Goal: Task Accomplishment & Management: Manage account settings

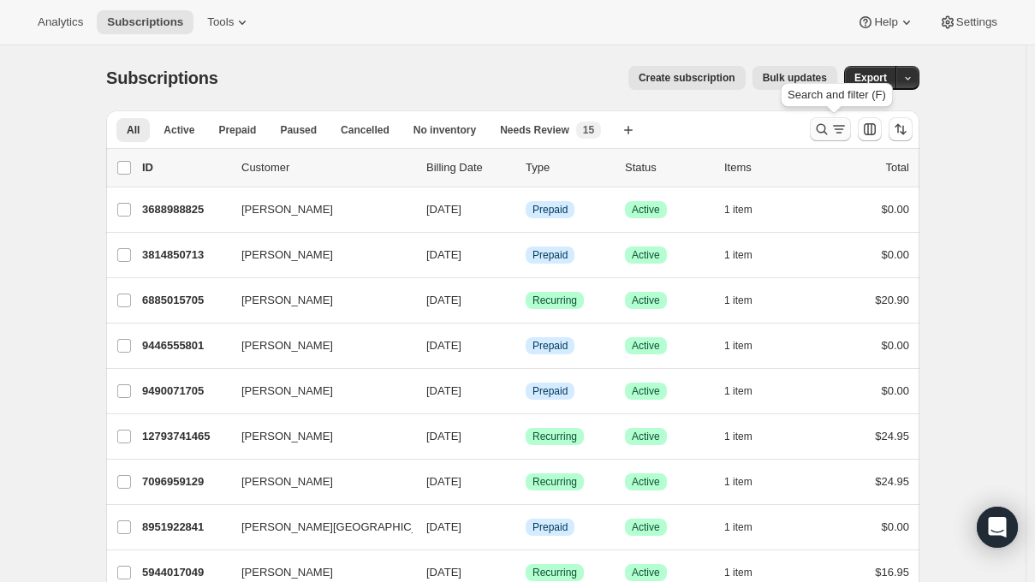
click at [828, 134] on icon "Search and filter results" at bounding box center [821, 129] width 17 height 17
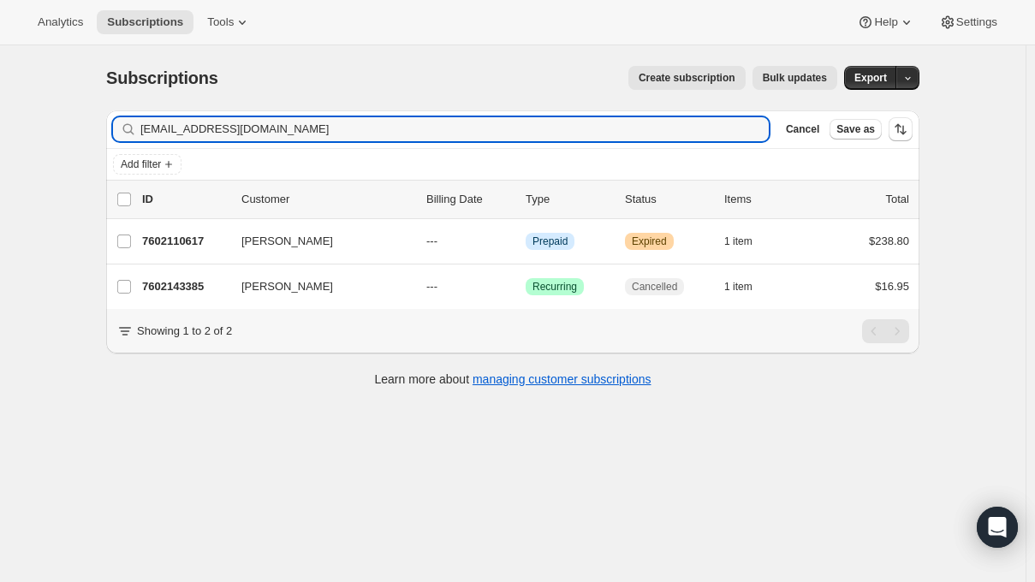
type input "maineleigh@aol.com"
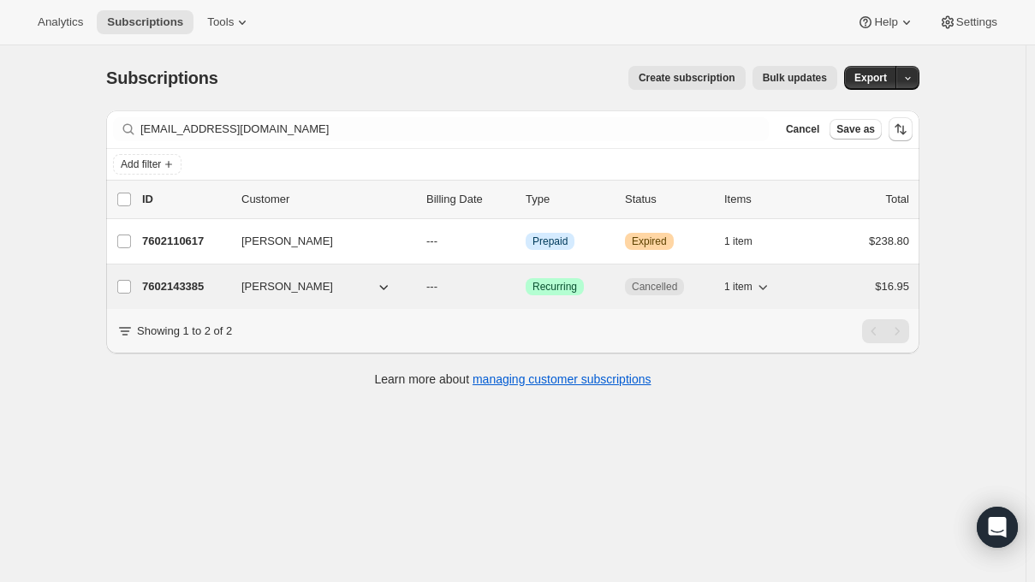
click at [752, 286] on span "1 item" at bounding box center [738, 287] width 28 height 14
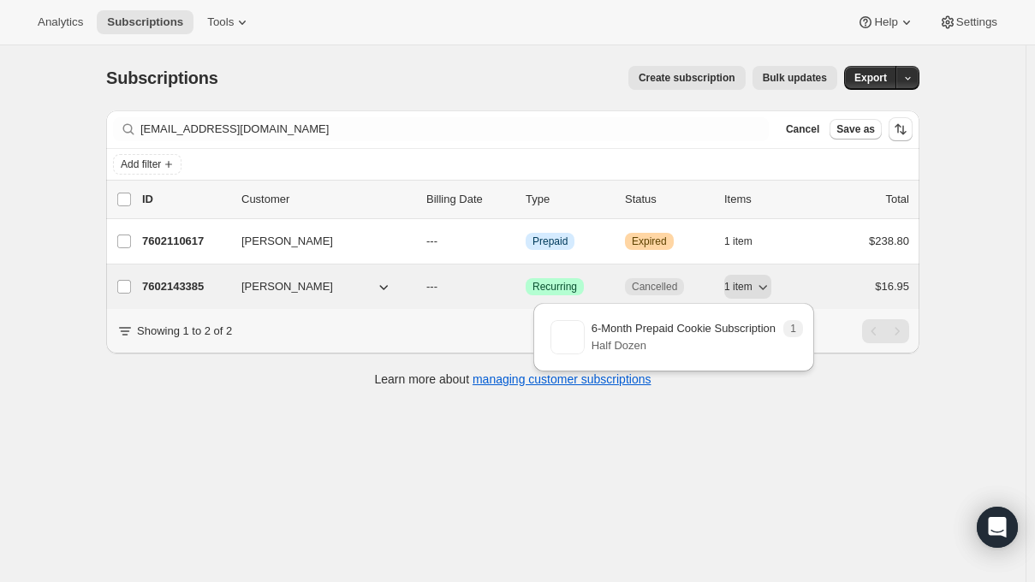
click at [382, 286] on icon "button" at bounding box center [383, 286] width 17 height 17
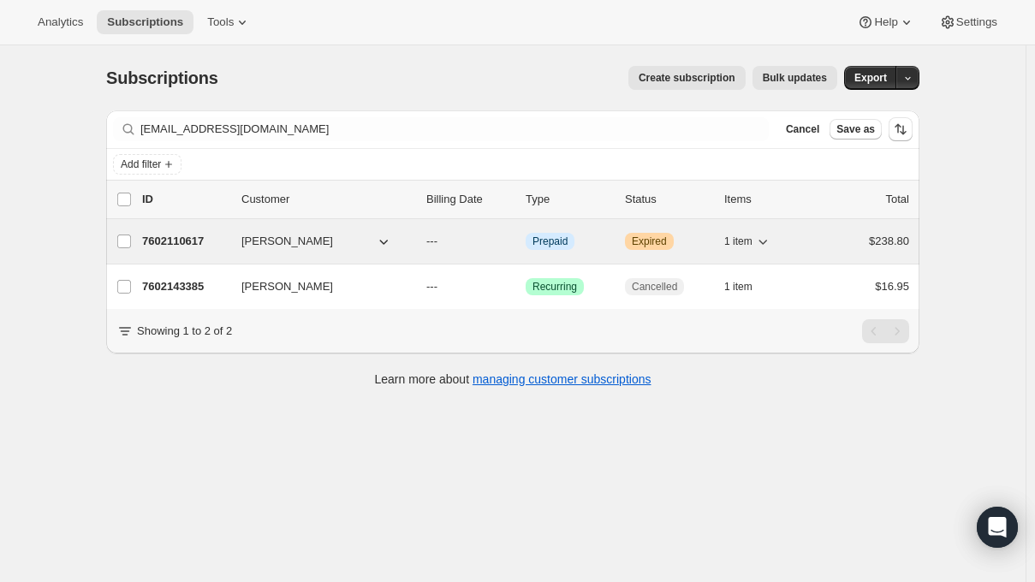
click at [152, 240] on p "7602110617" at bounding box center [185, 241] width 86 height 17
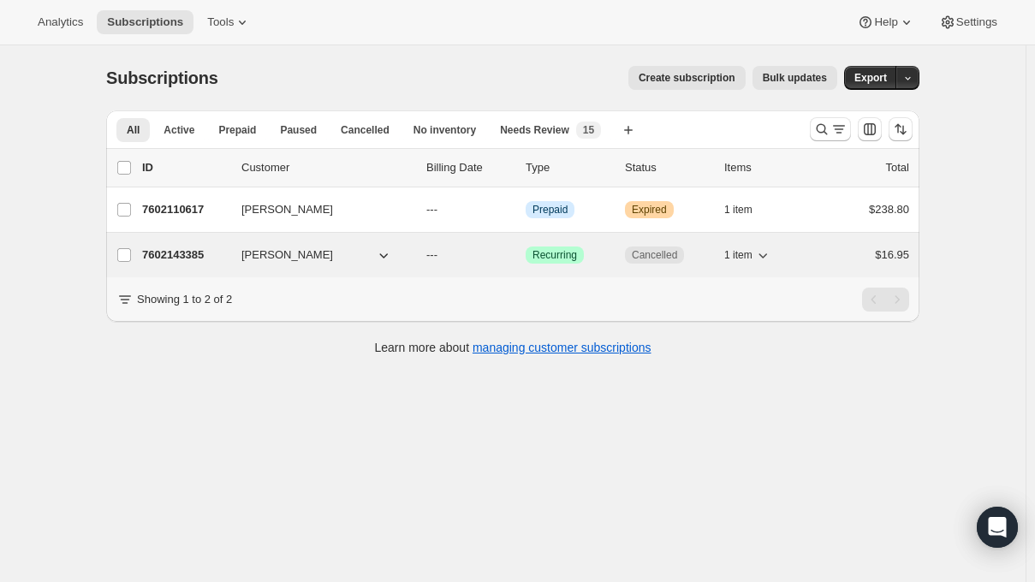
click at [909, 258] on span "$16.95" at bounding box center [892, 254] width 34 height 13
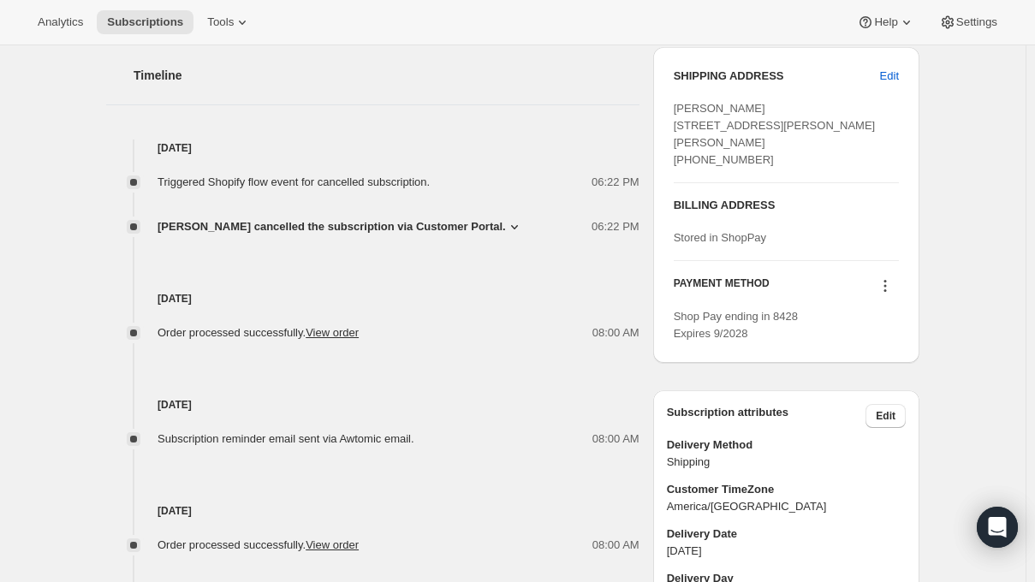
scroll to position [685, 0]
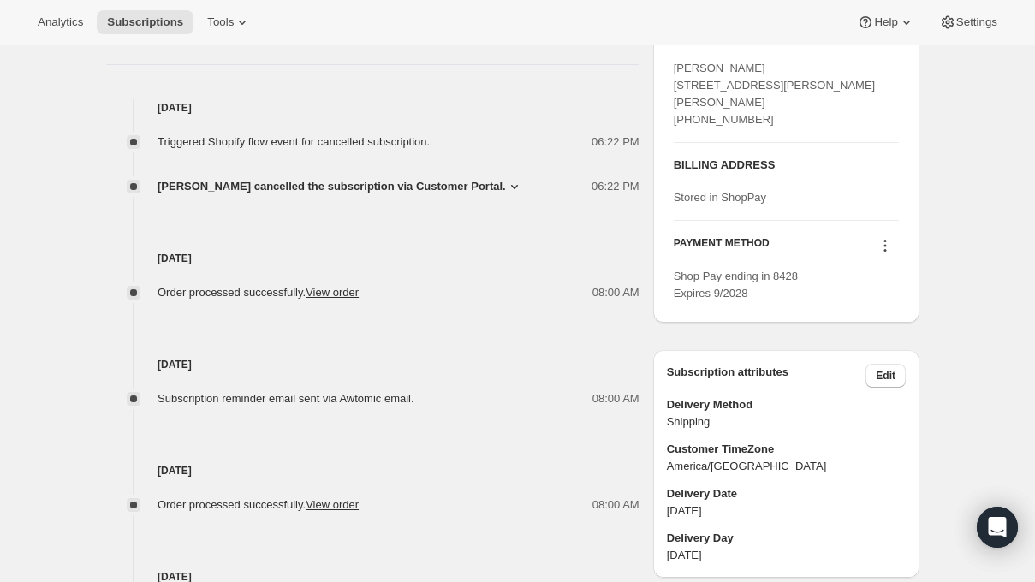
click at [196, 183] on span "[PERSON_NAME] cancelled the subscription via Customer Portal." at bounding box center [331, 186] width 348 height 17
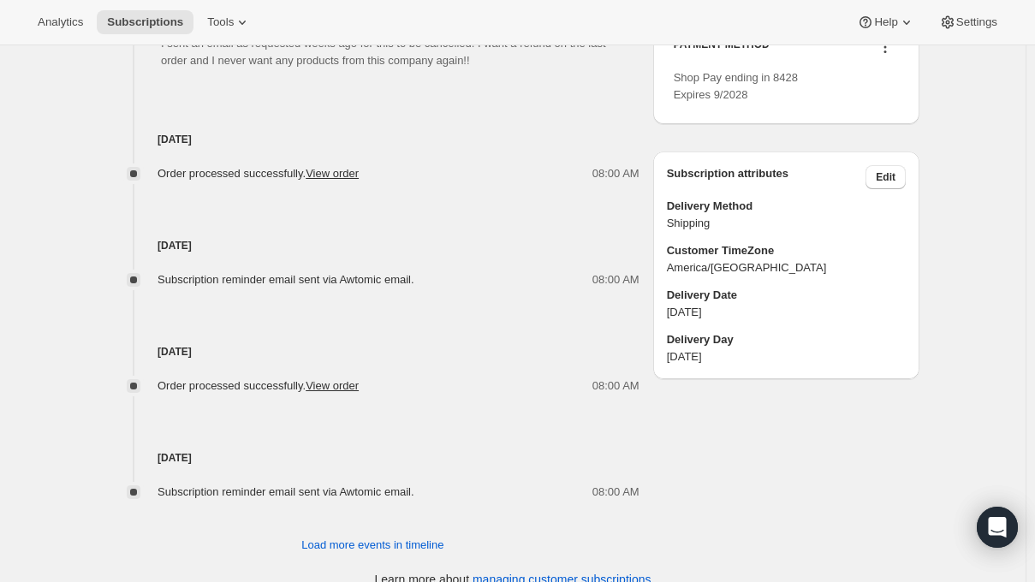
scroll to position [905, 0]
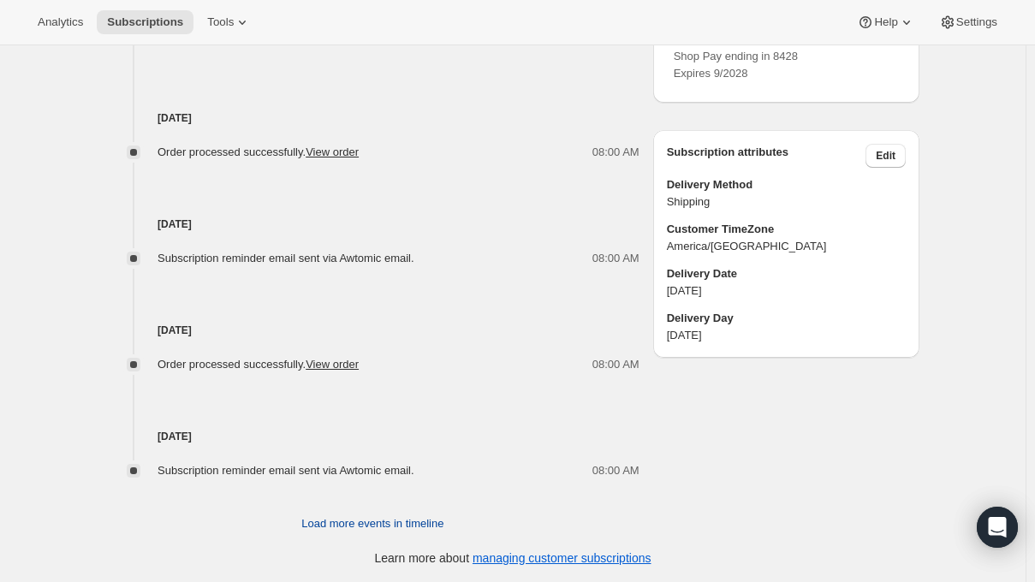
click at [319, 528] on span "Load more events in timeline" at bounding box center [372, 523] width 142 height 17
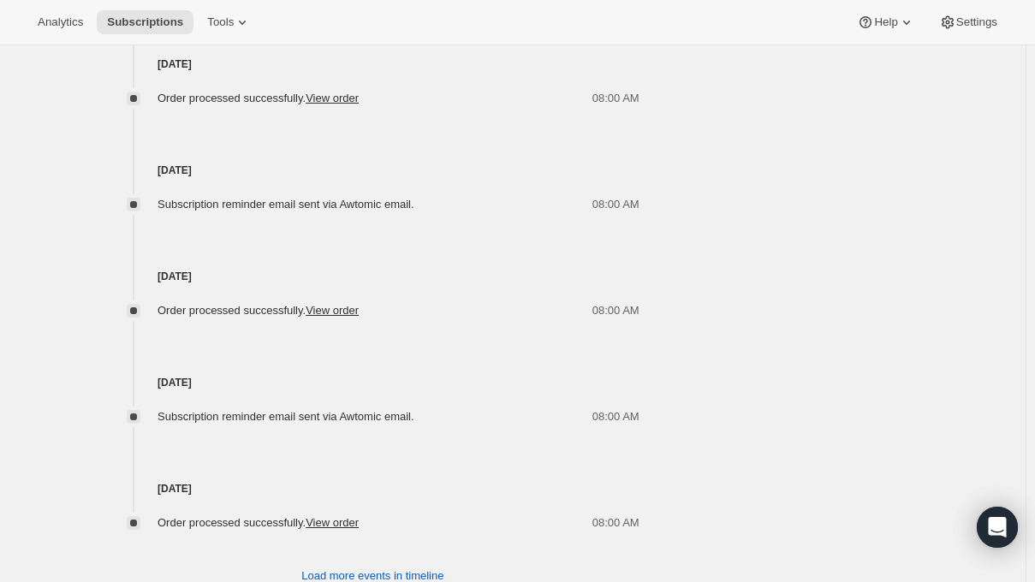
scroll to position [1435, 0]
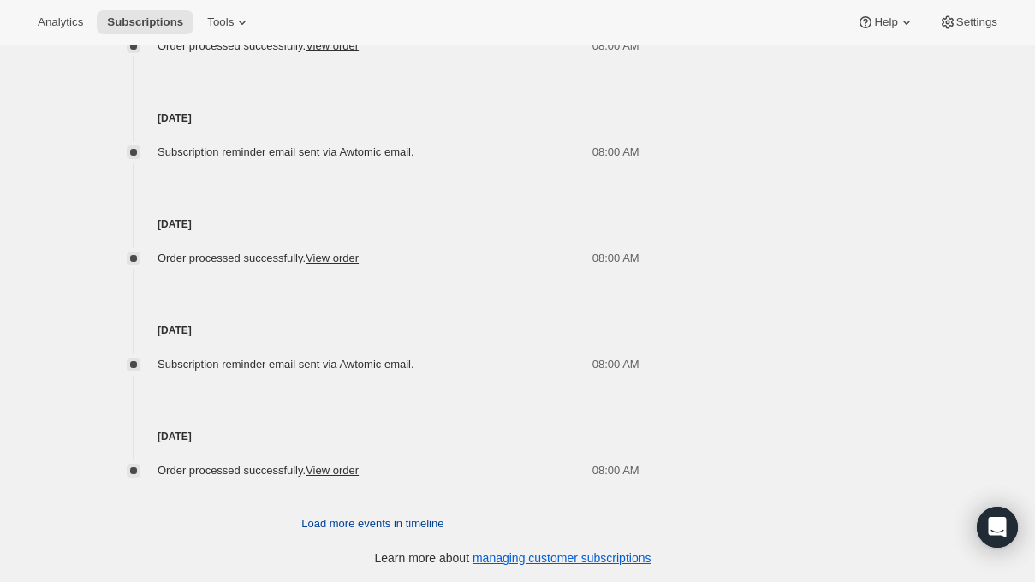
click at [325, 522] on span "Load more events in timeline" at bounding box center [372, 523] width 142 height 17
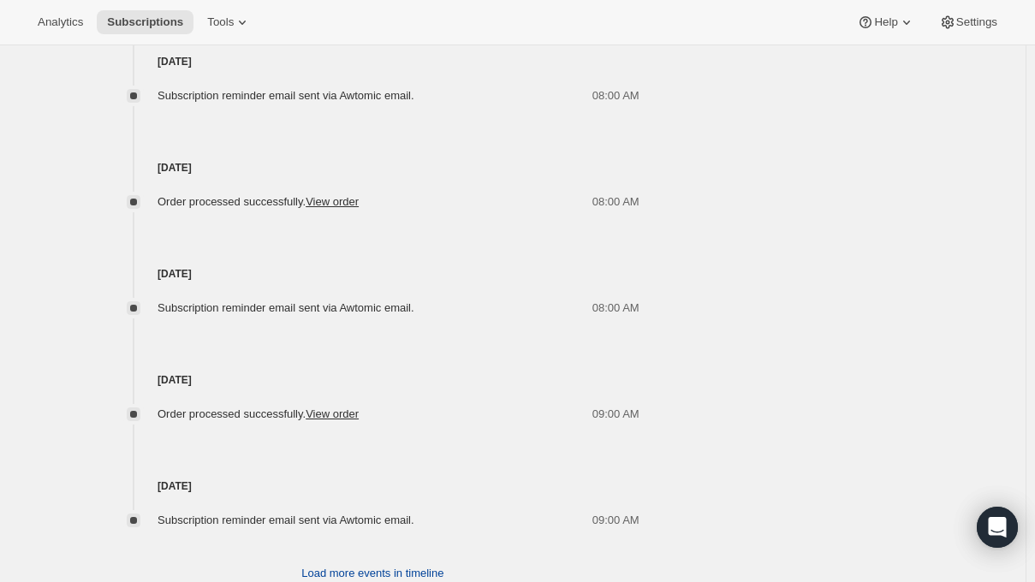
scroll to position [1966, 0]
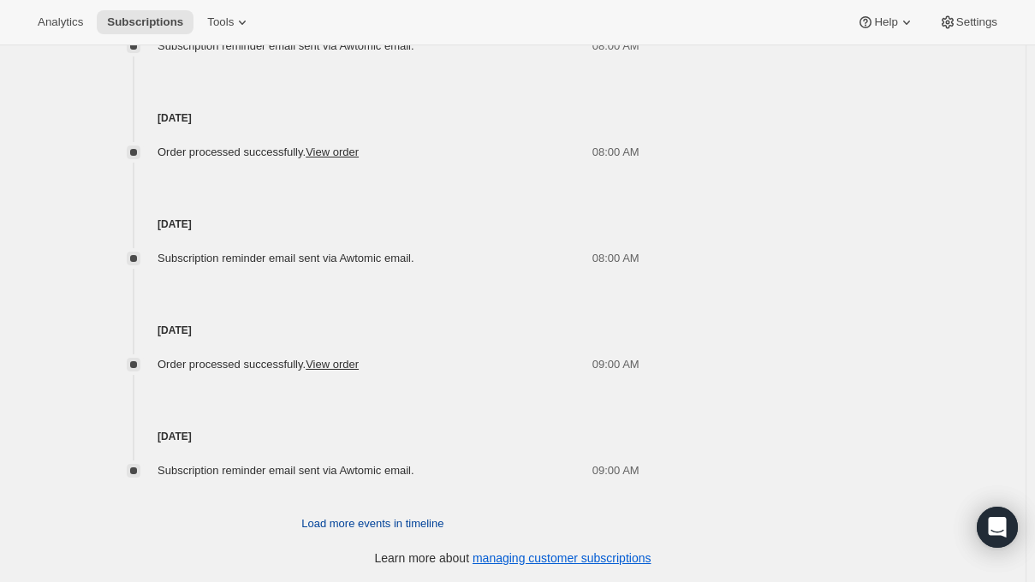
click at [325, 522] on span "Load more events in timeline" at bounding box center [372, 523] width 142 height 17
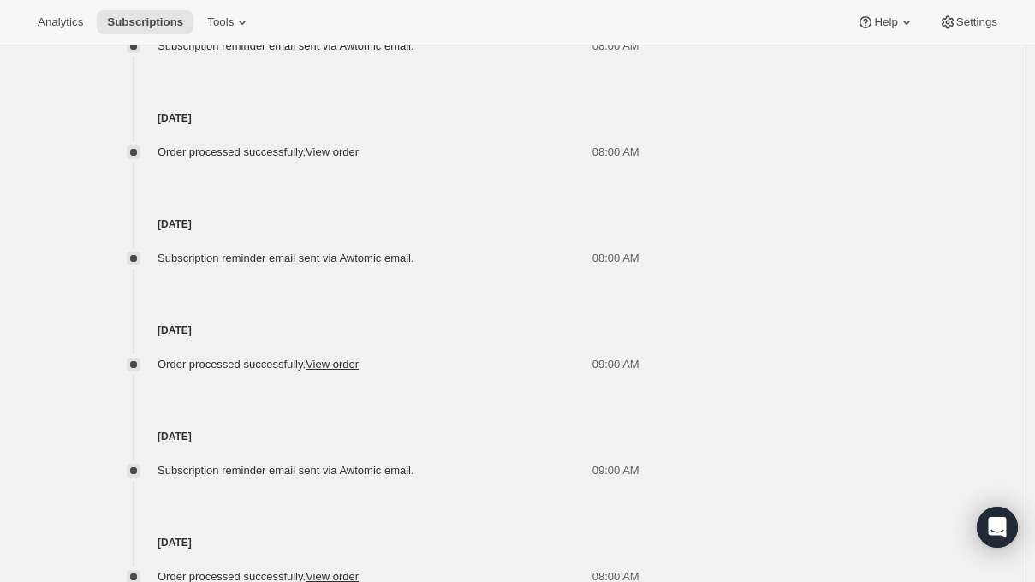
scroll to position [2496, 0]
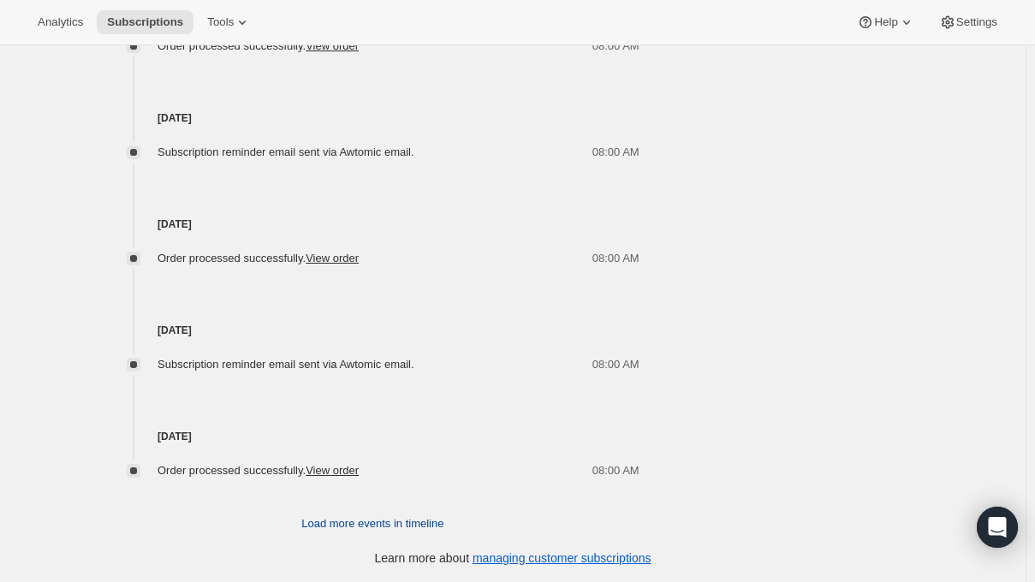
click at [325, 522] on span "Load more events in timeline" at bounding box center [372, 523] width 142 height 17
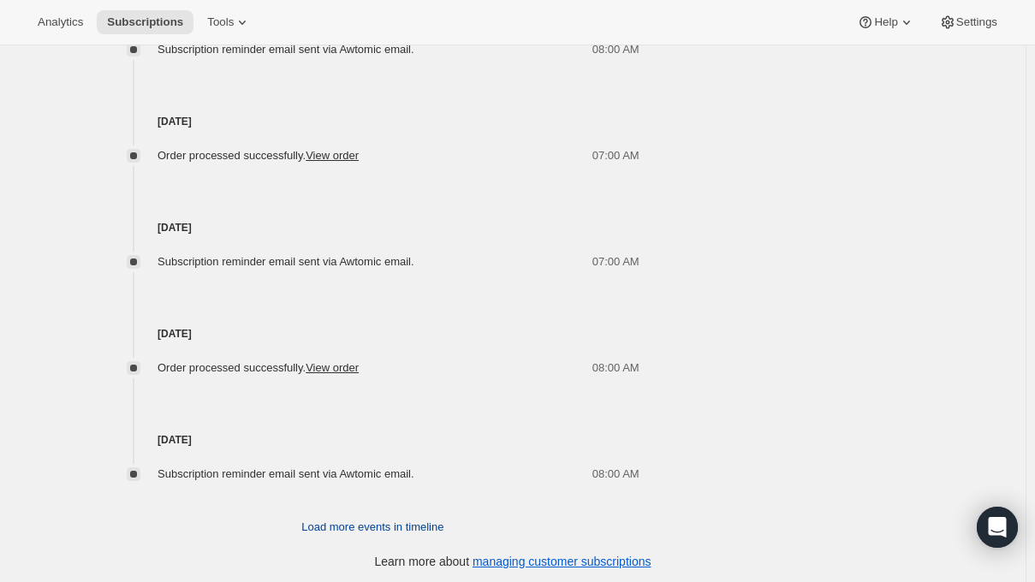
scroll to position [3027, 0]
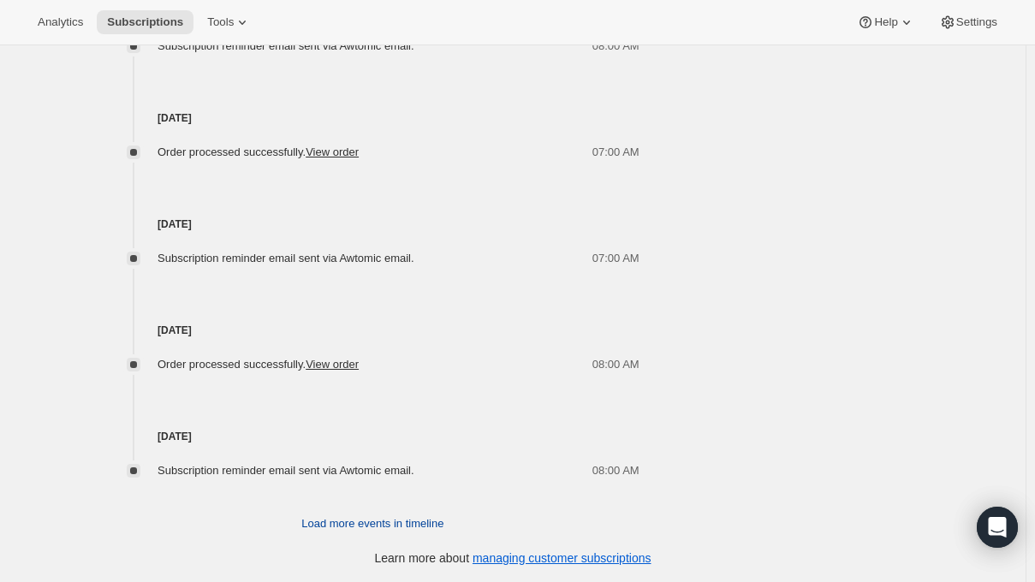
click at [325, 522] on span "Load more events in timeline" at bounding box center [372, 523] width 142 height 17
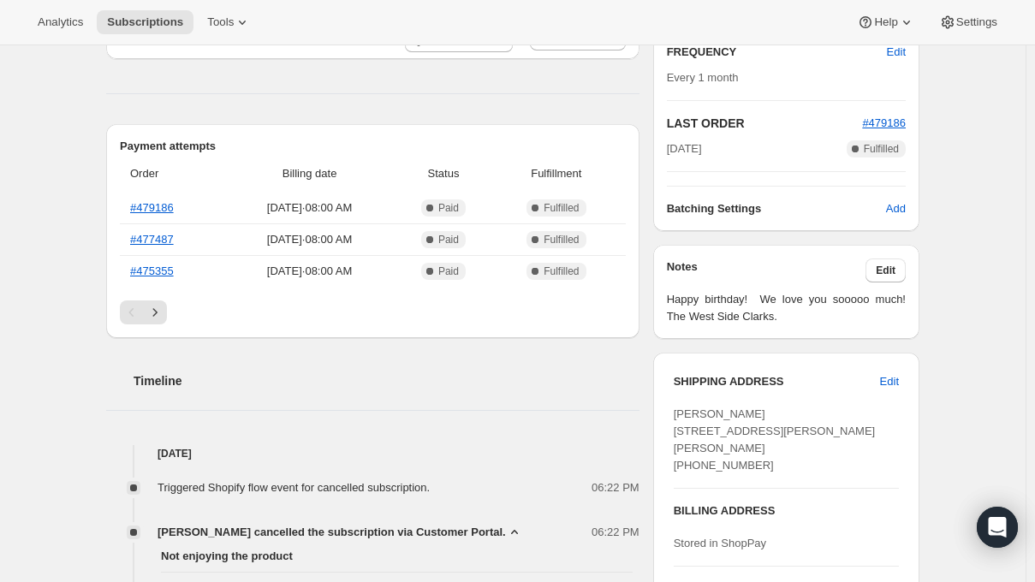
scroll to position [338, 0]
click at [154, 202] on link "#479186" at bounding box center [152, 208] width 44 height 13
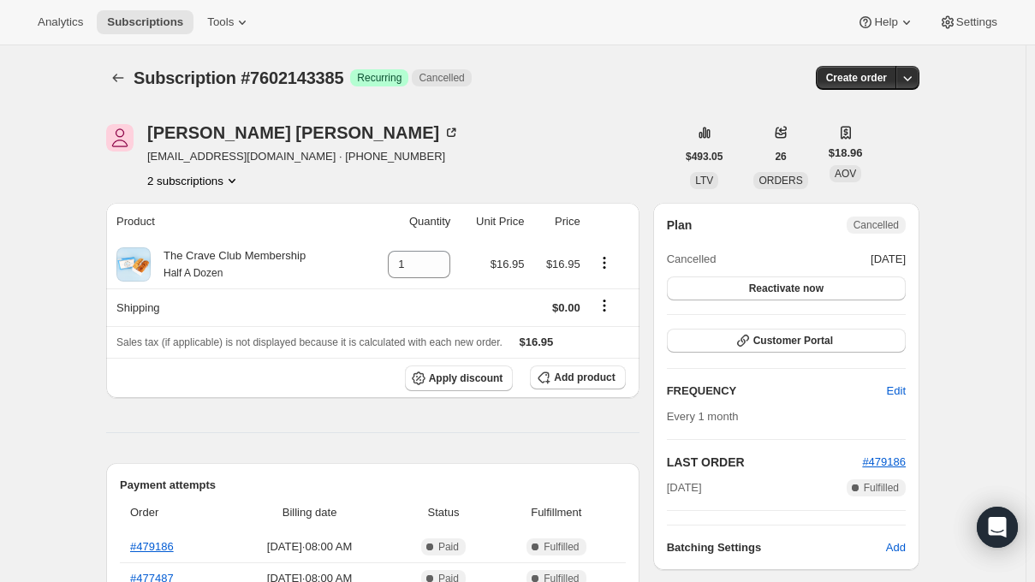
scroll to position [171, 0]
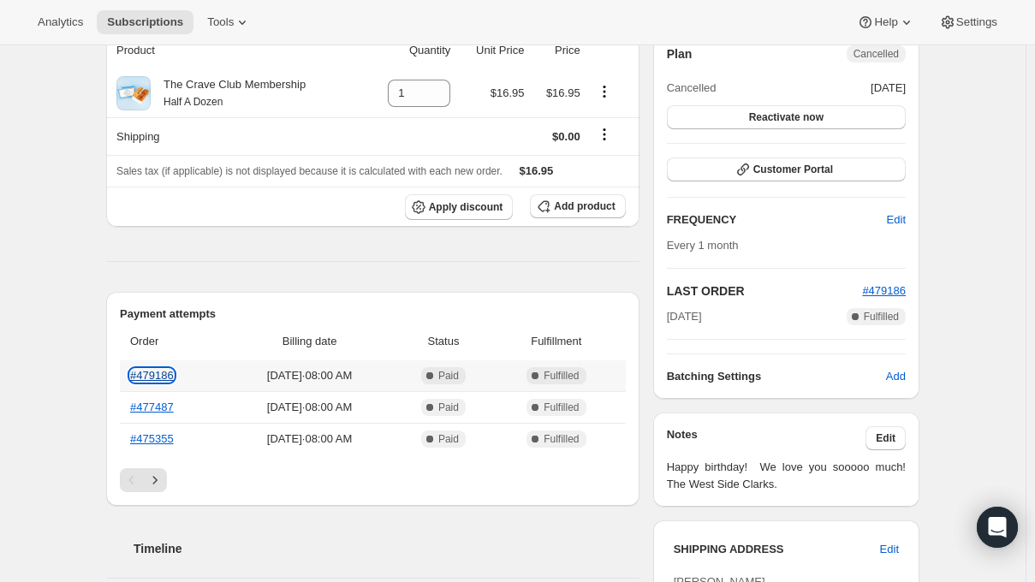
click at [166, 379] on link "#479186" at bounding box center [152, 375] width 44 height 13
